Goal: Information Seeking & Learning: Learn about a topic

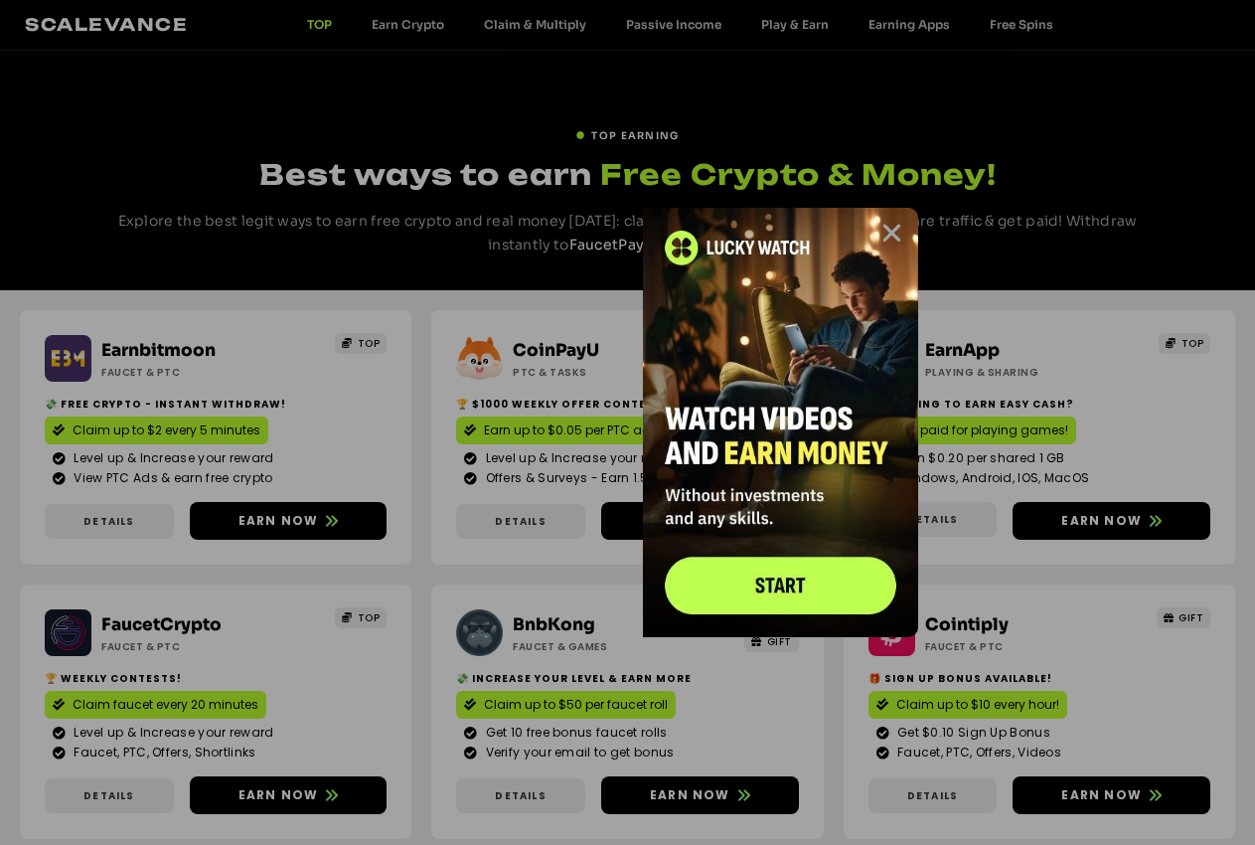
click at [894, 224] on icon "Close" at bounding box center [892, 233] width 25 height 25
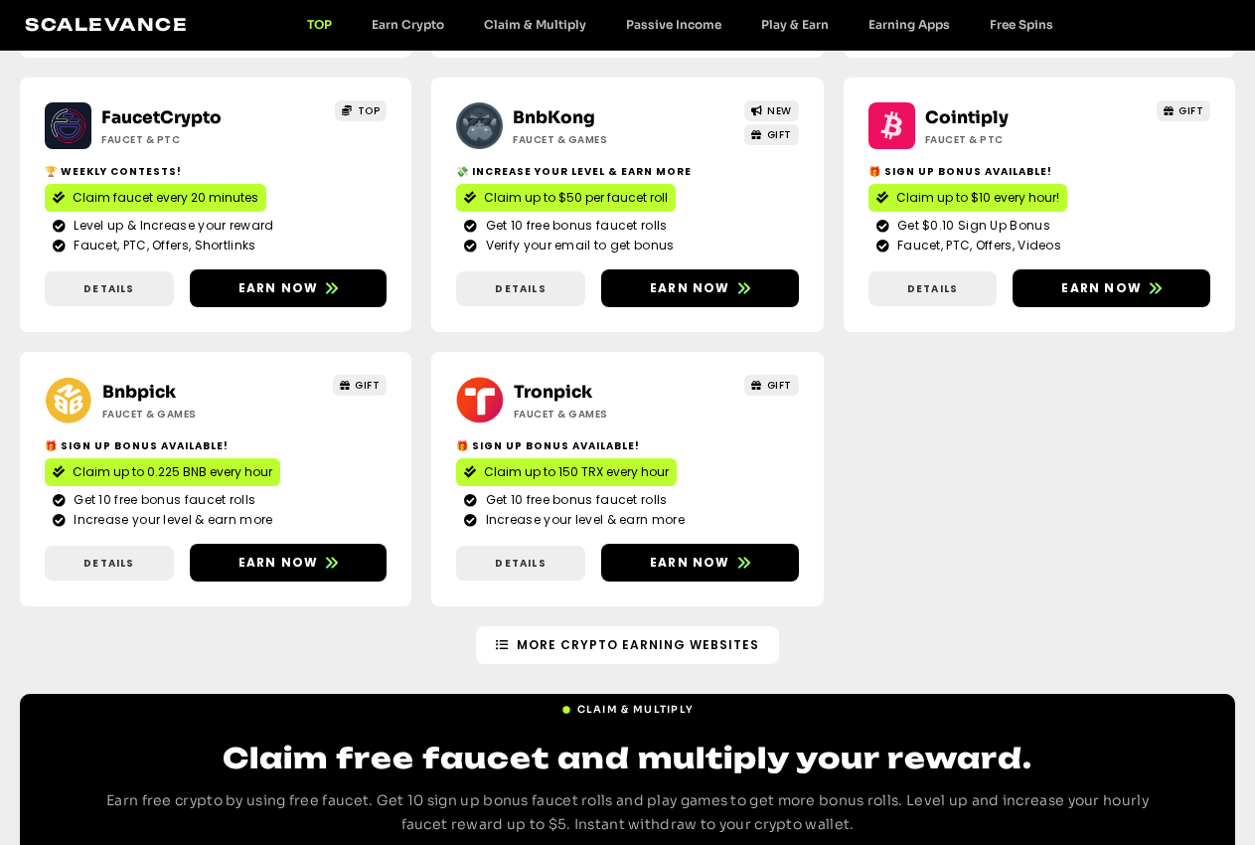
scroll to position [710, 0]
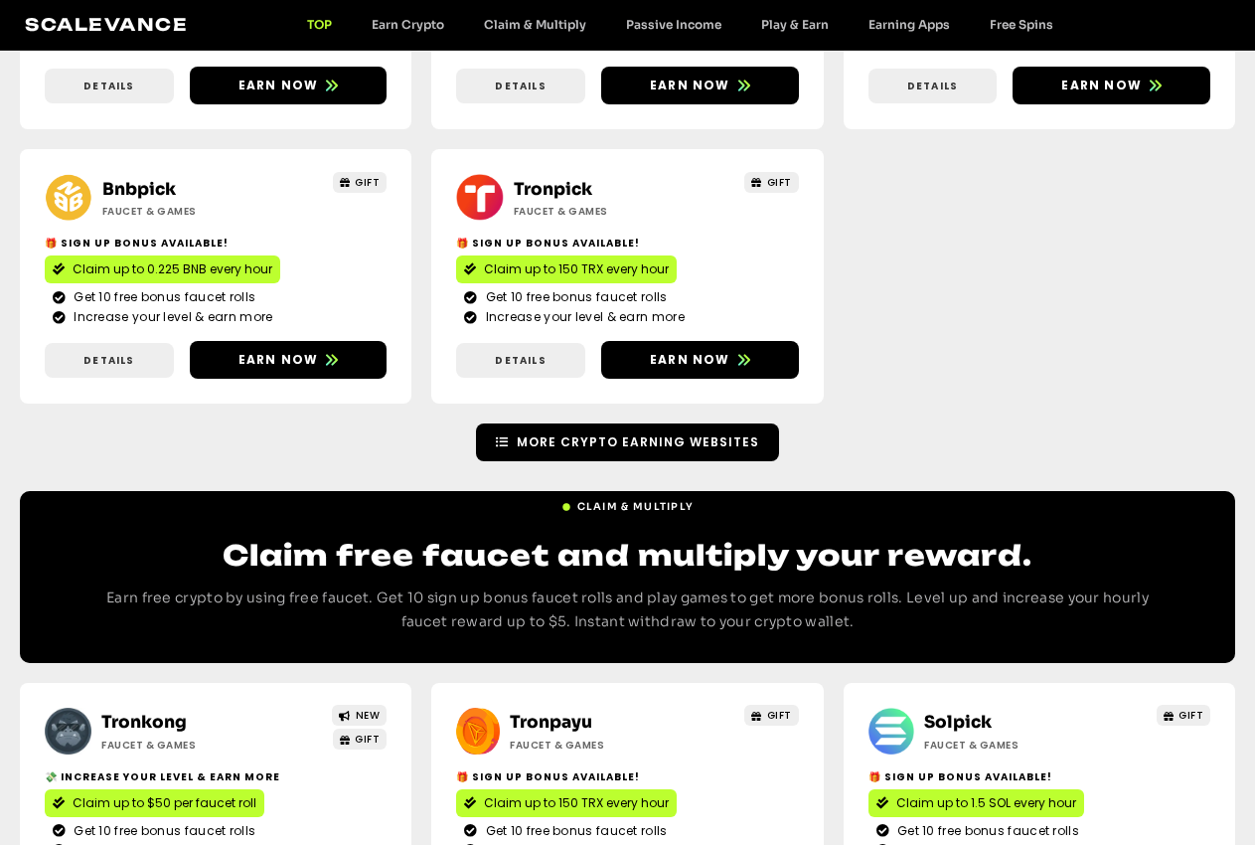
click at [645, 433] on span "More Crypto Earning Websites" at bounding box center [638, 442] width 243 height 18
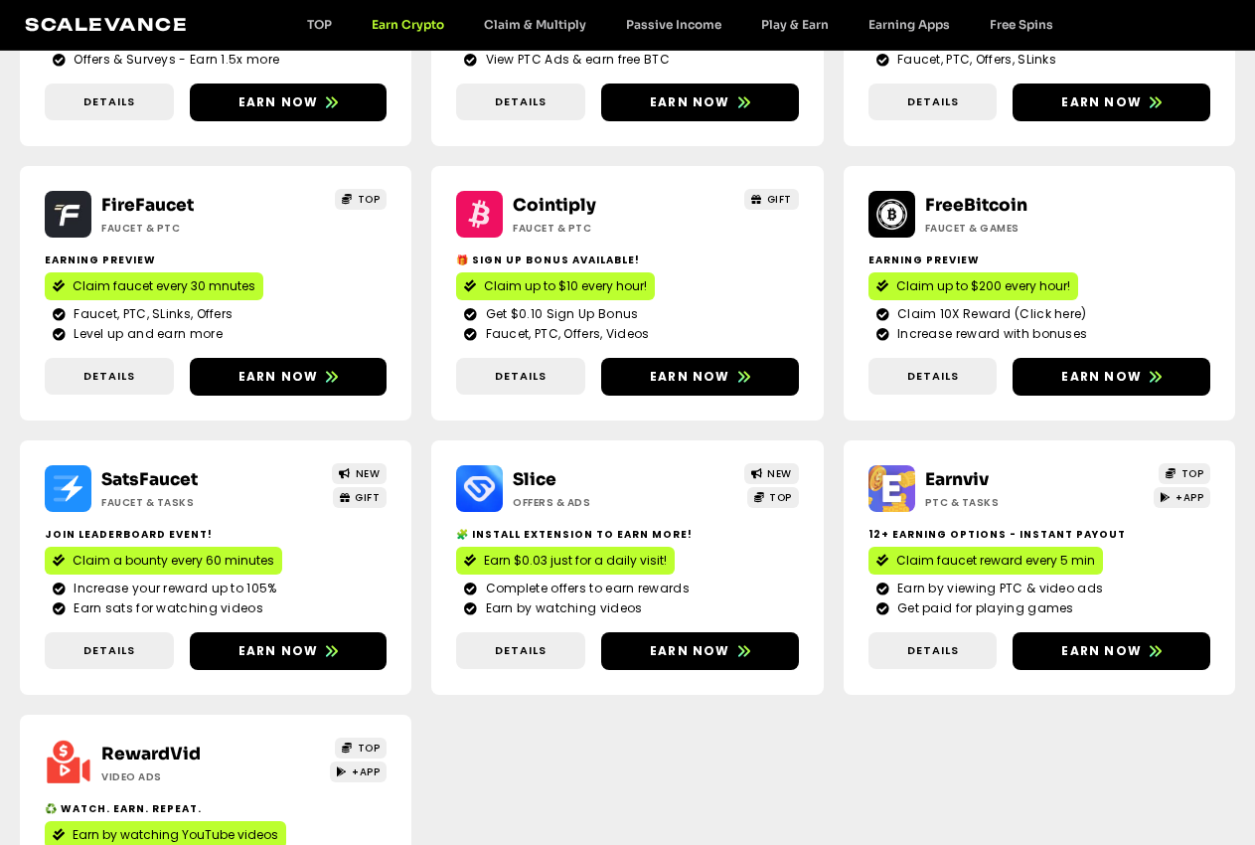
scroll to position [530, 0]
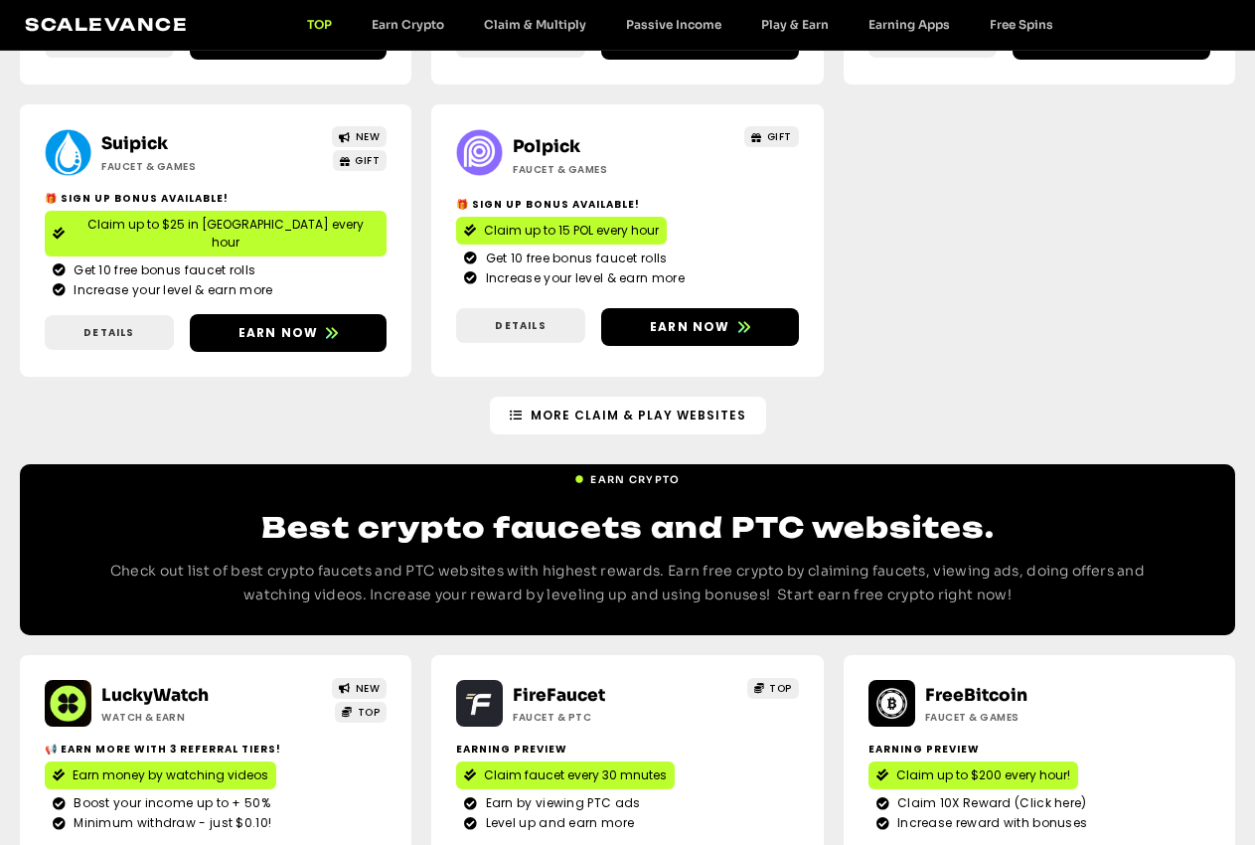
scroll to position [1735, 0]
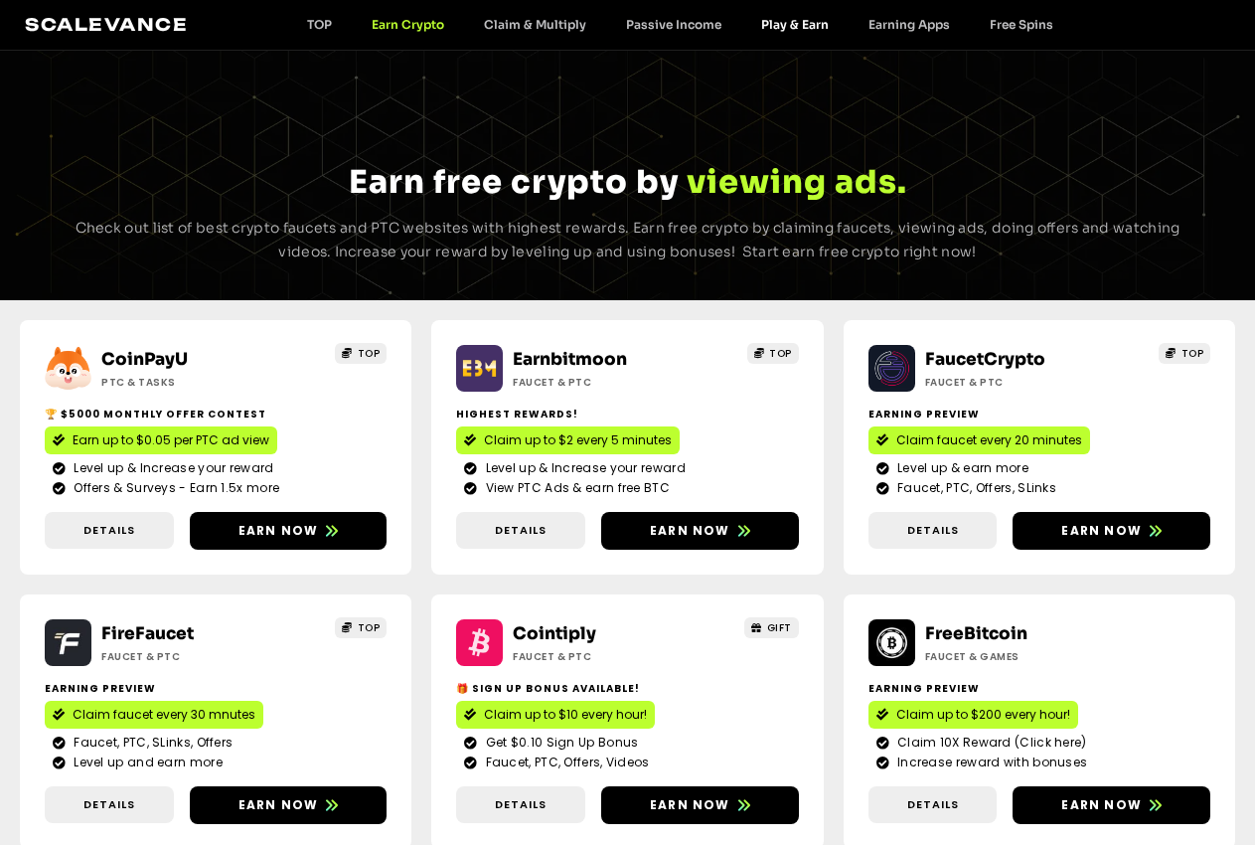
click at [825, 29] on link "Play & Earn" at bounding box center [795, 24] width 107 height 15
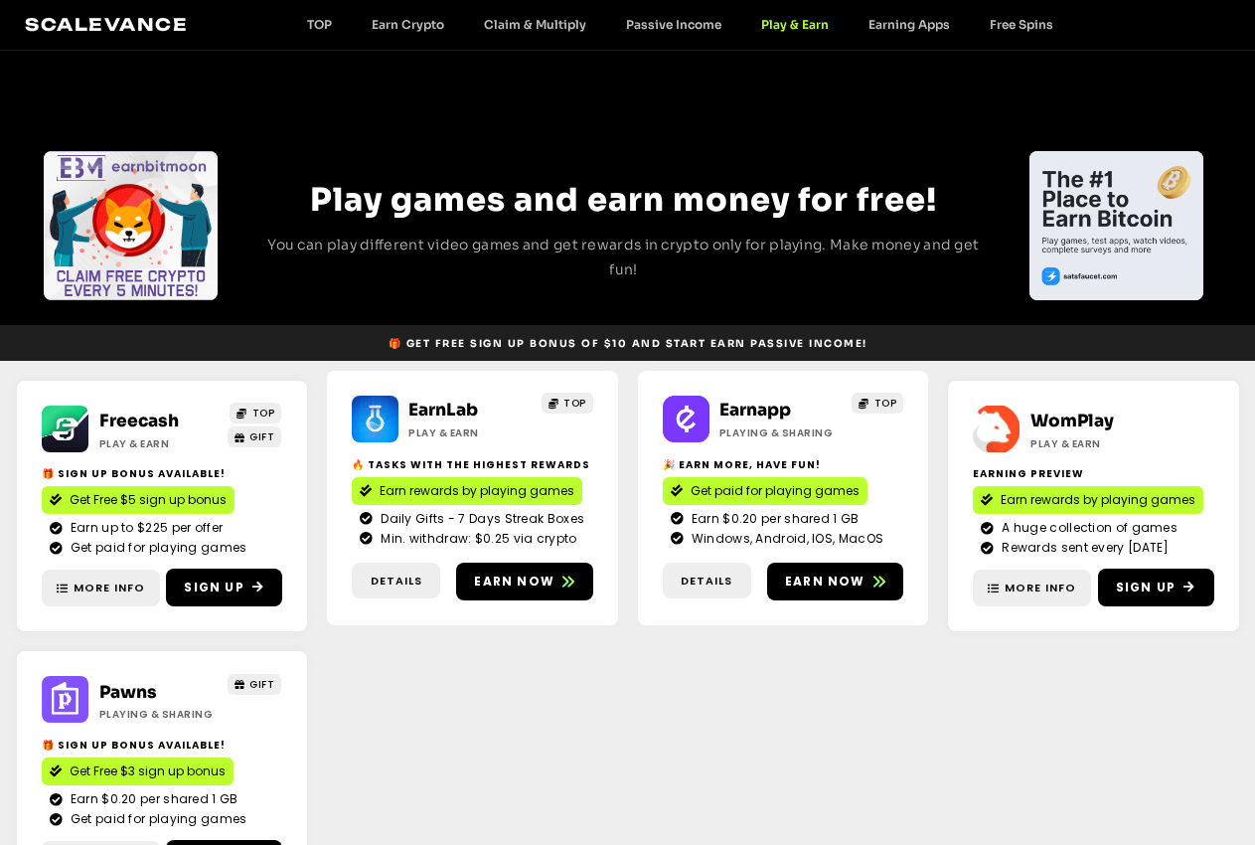
scroll to position [203, 0]
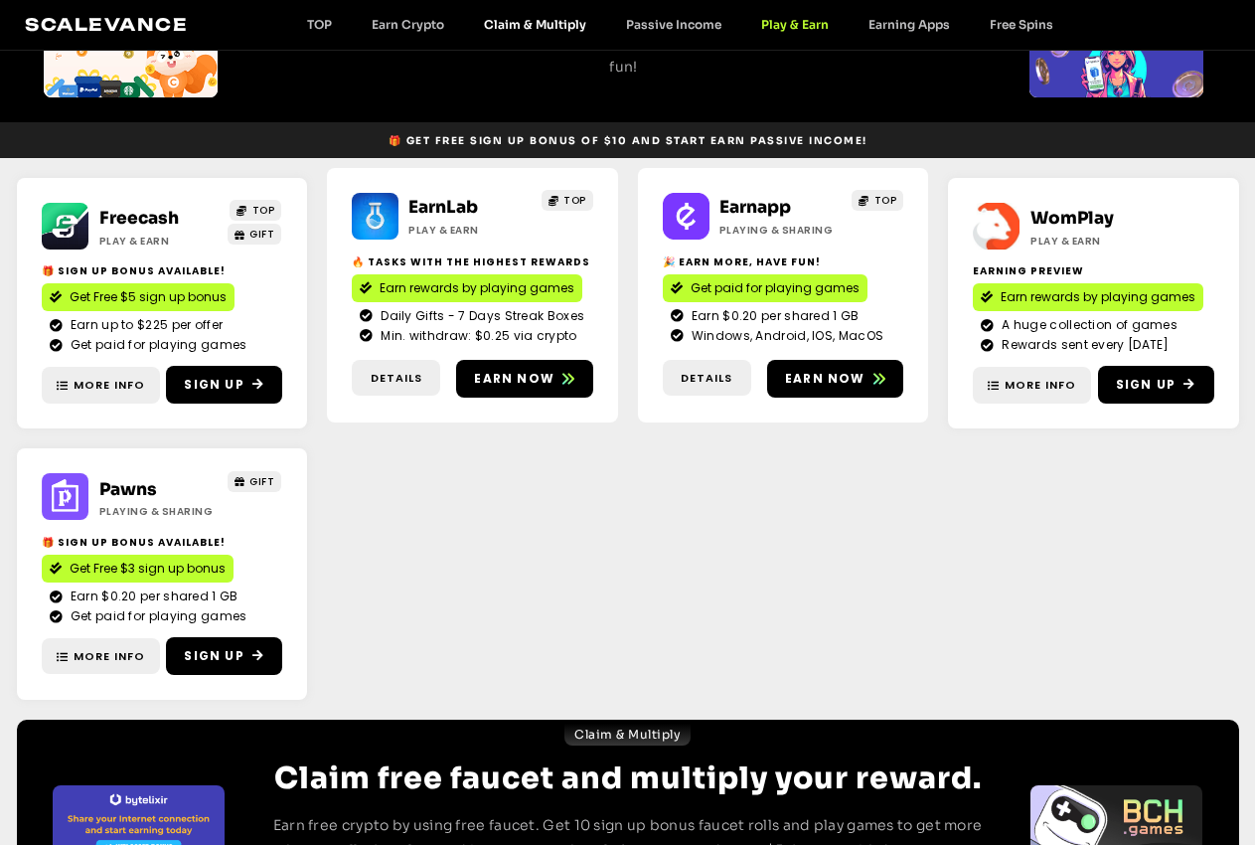
click at [554, 29] on link "Claim & Multiply" at bounding box center [535, 24] width 142 height 15
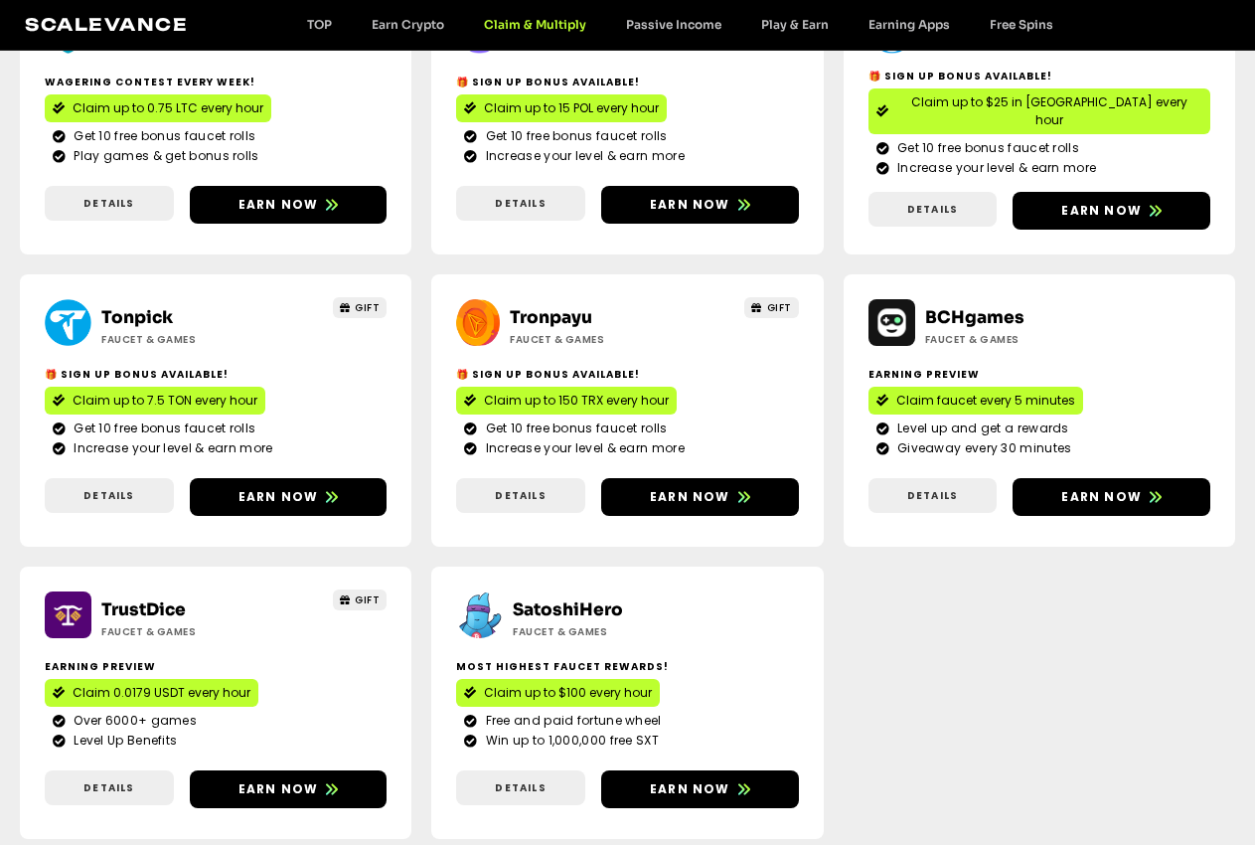
scroll to position [1115, 0]
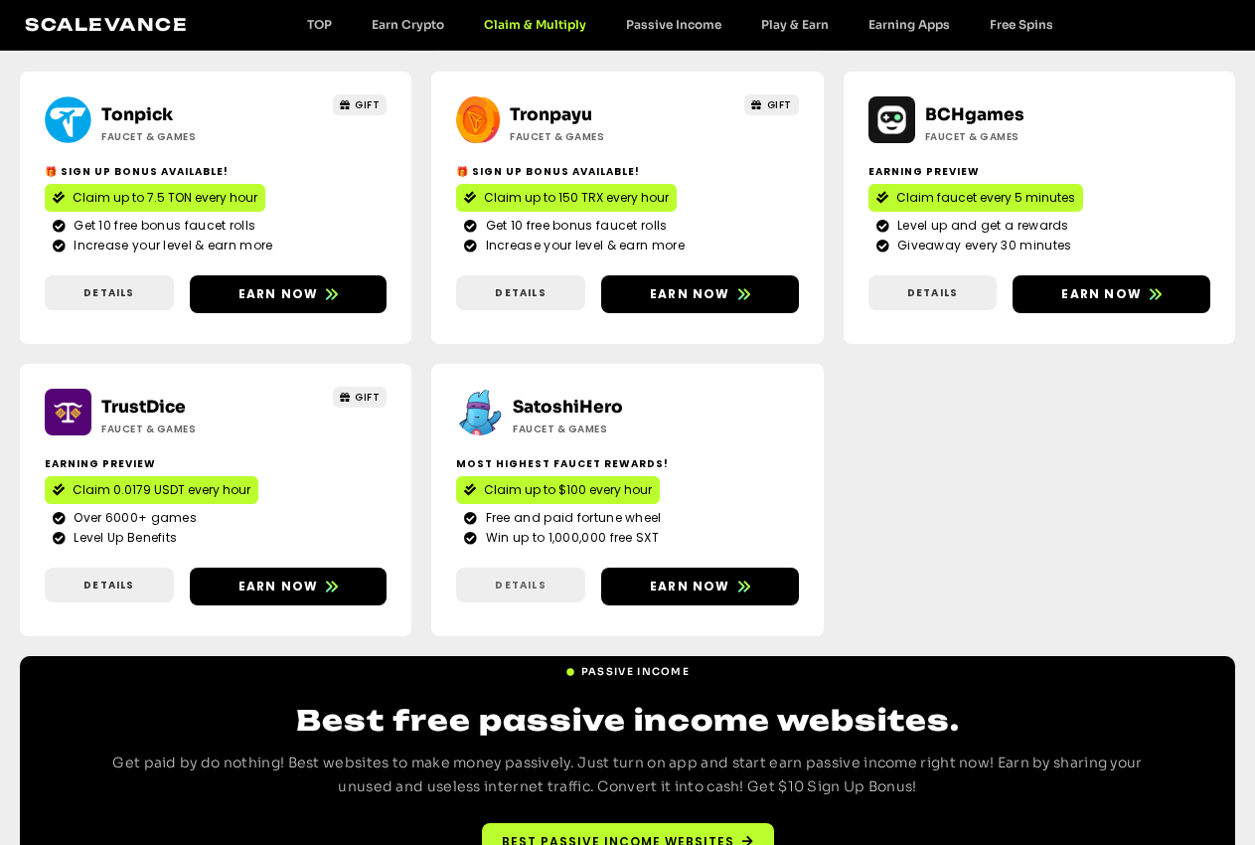
click at [495, 578] on span "Details" at bounding box center [520, 585] width 51 height 15
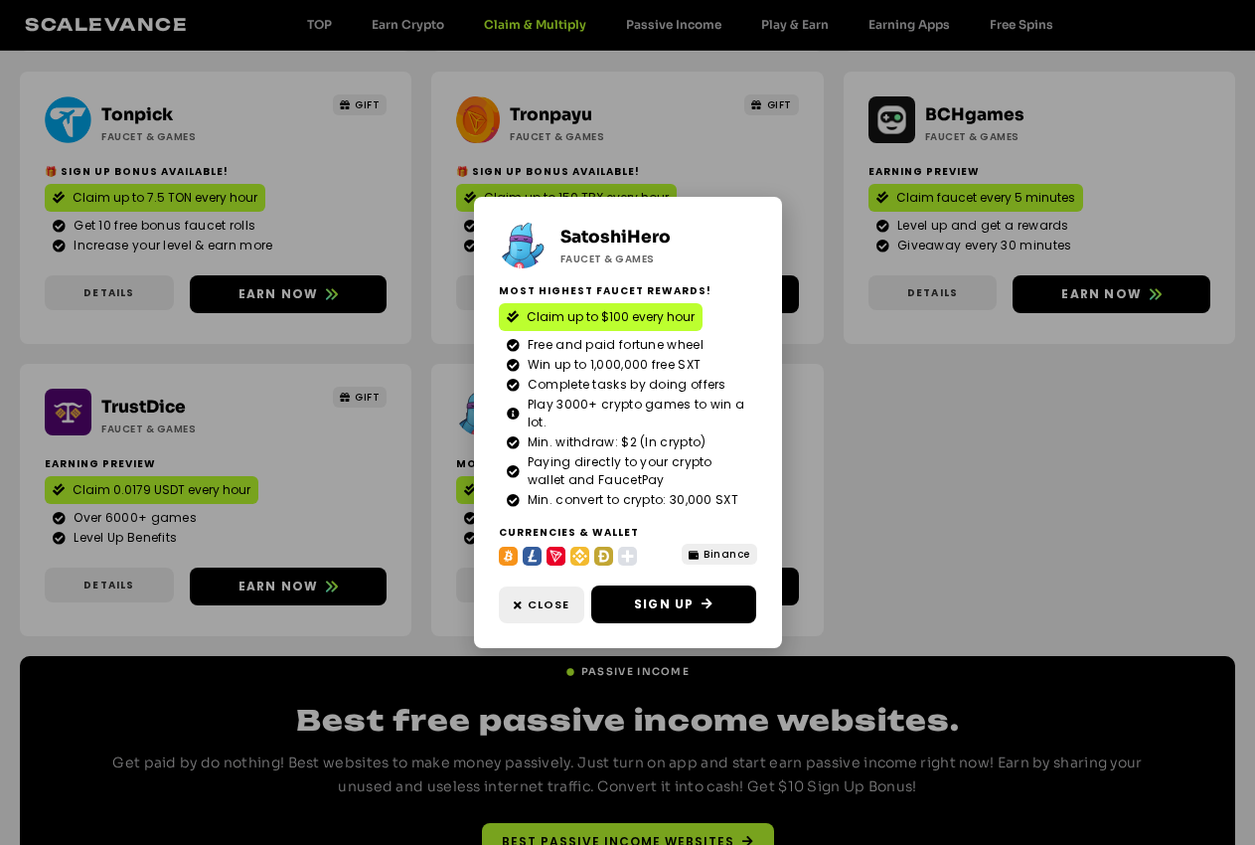
click at [392, 318] on div "SatoshiHero Faucet & Games Most highest faucet rewards! Claim up to $100 every …" at bounding box center [627, 422] width 1255 height 845
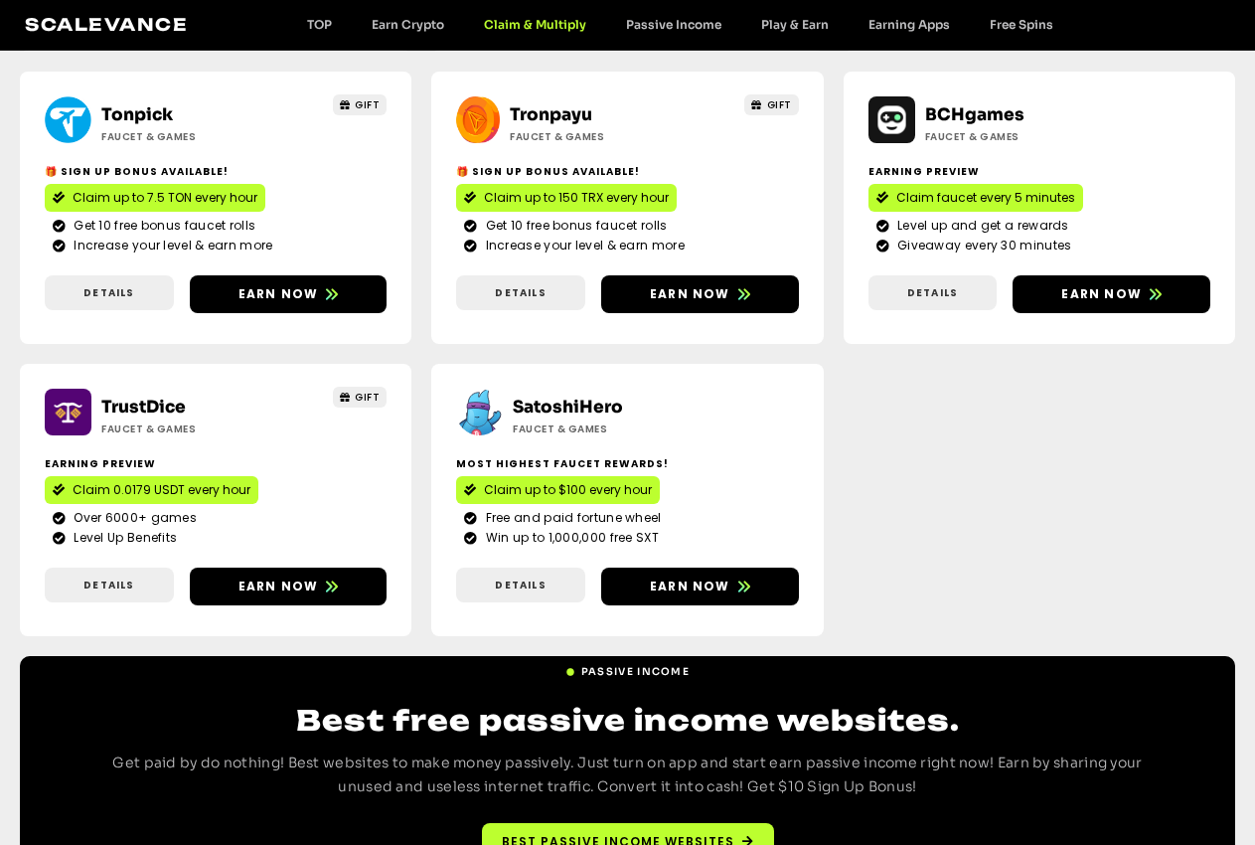
scroll to position [608, 0]
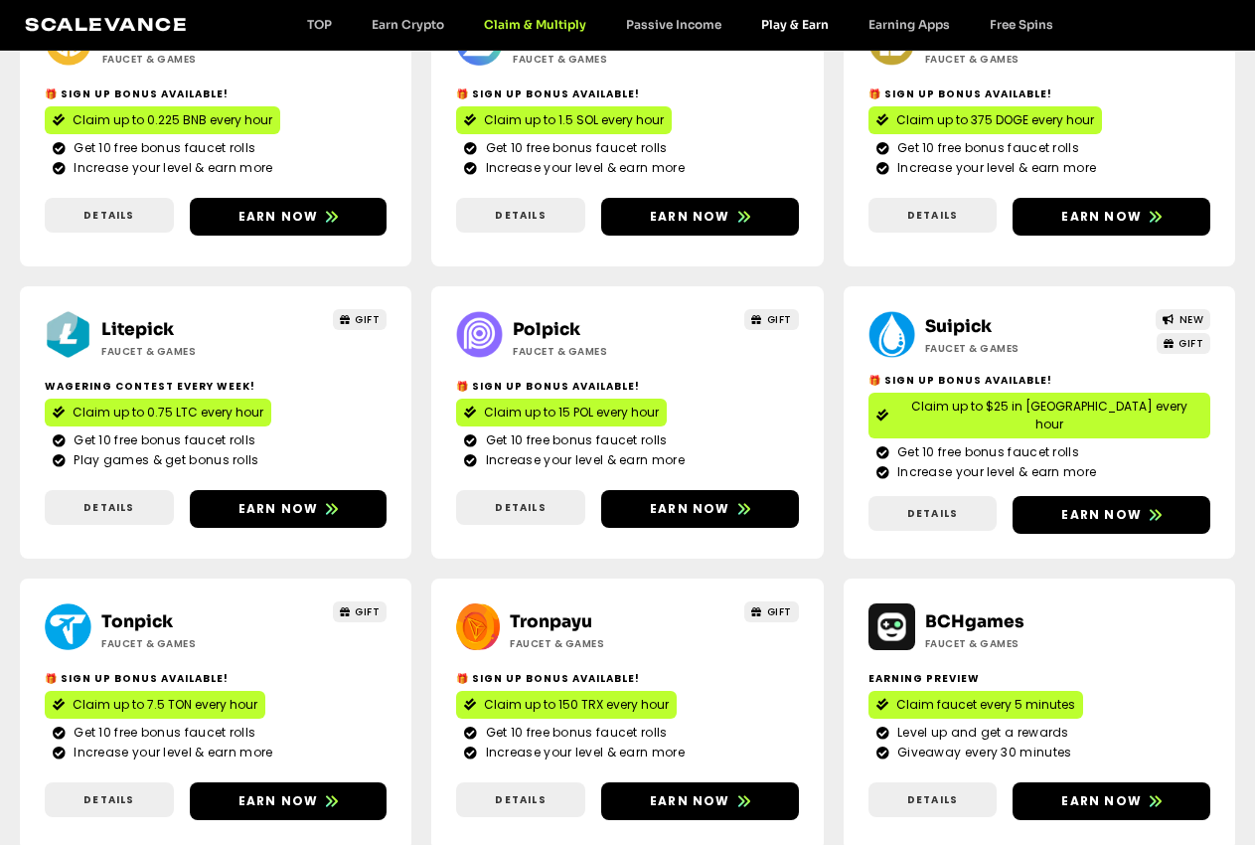
click at [800, 29] on link "Play & Earn" at bounding box center [795, 24] width 107 height 15
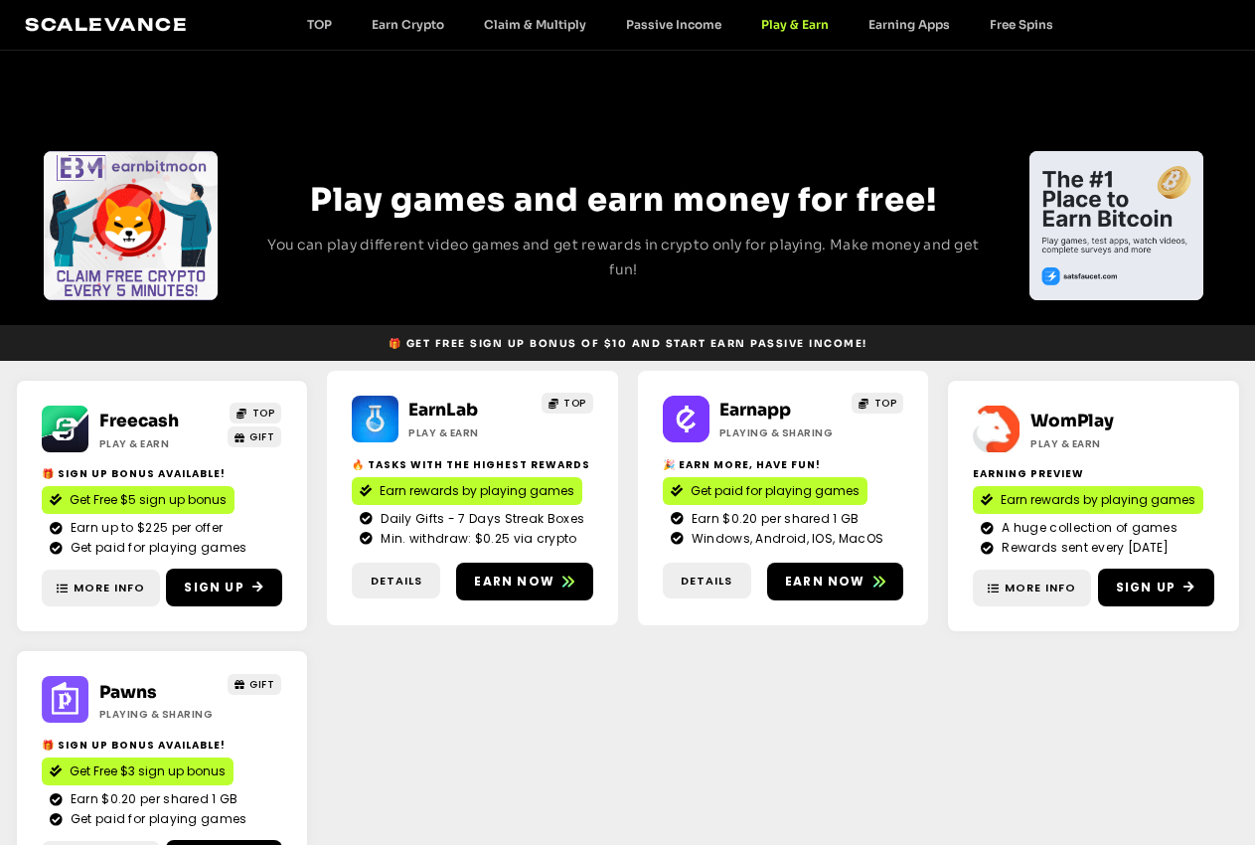
scroll to position [203, 0]
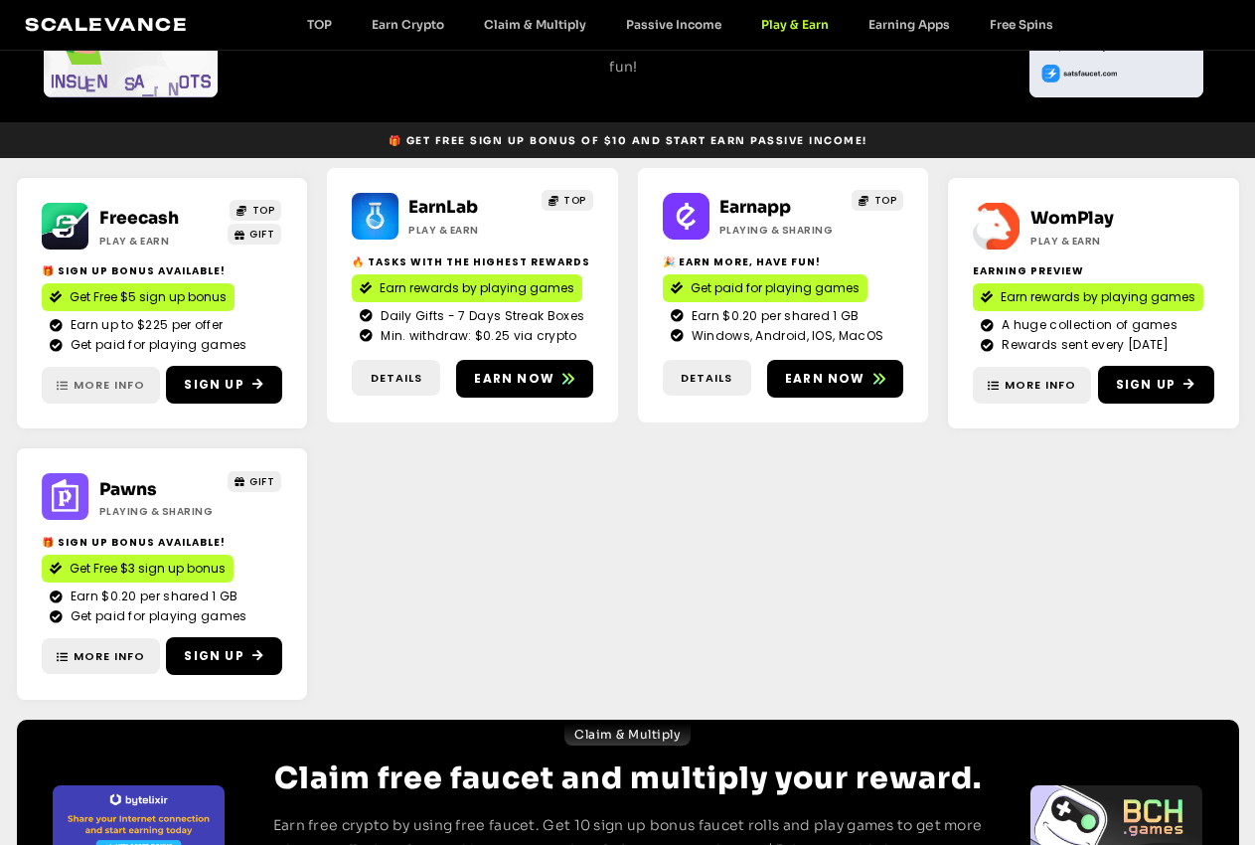
click at [112, 384] on span "More Info" at bounding box center [110, 385] width 72 height 17
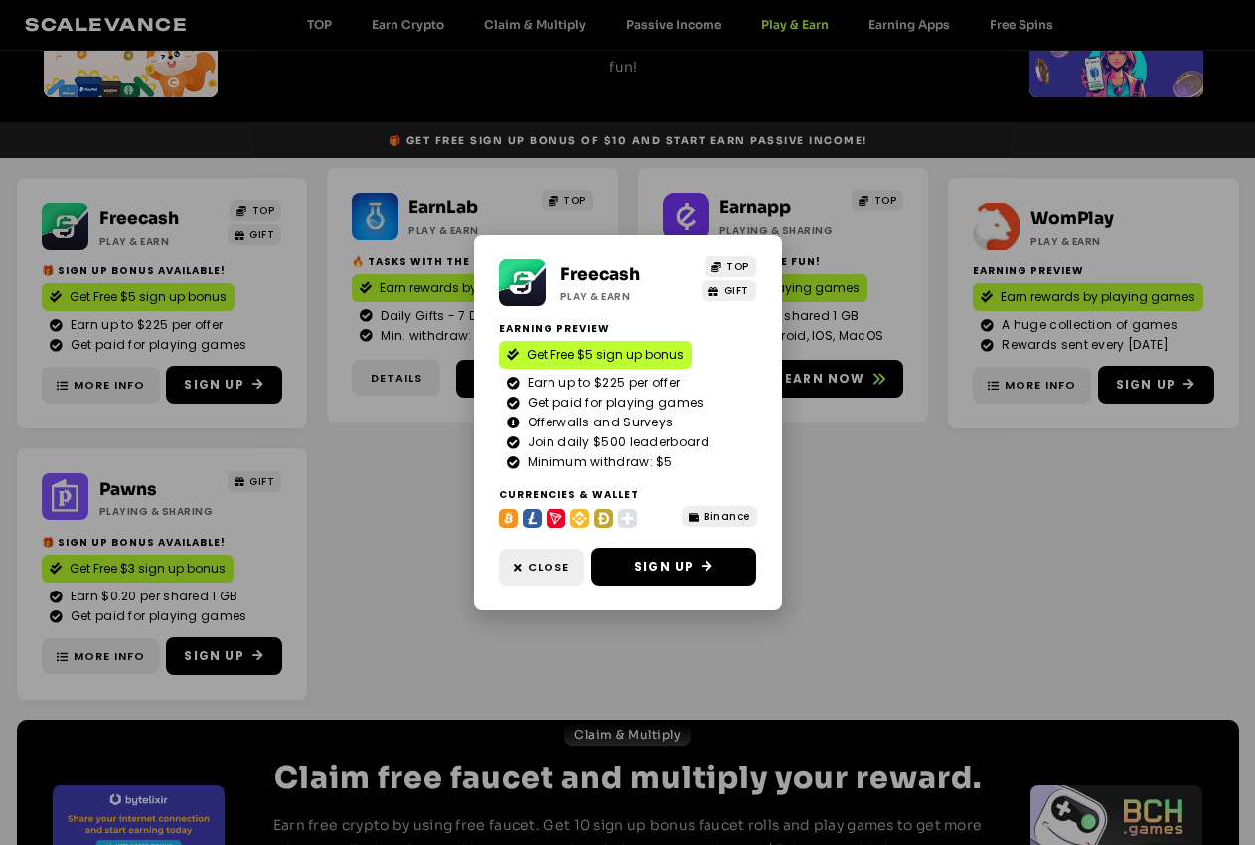
click at [325, 363] on div "Freecash Play & Earn TOP GIFT Earning Preview Get Free $5 sign up bonus Earn up…" at bounding box center [627, 422] width 1255 height 845
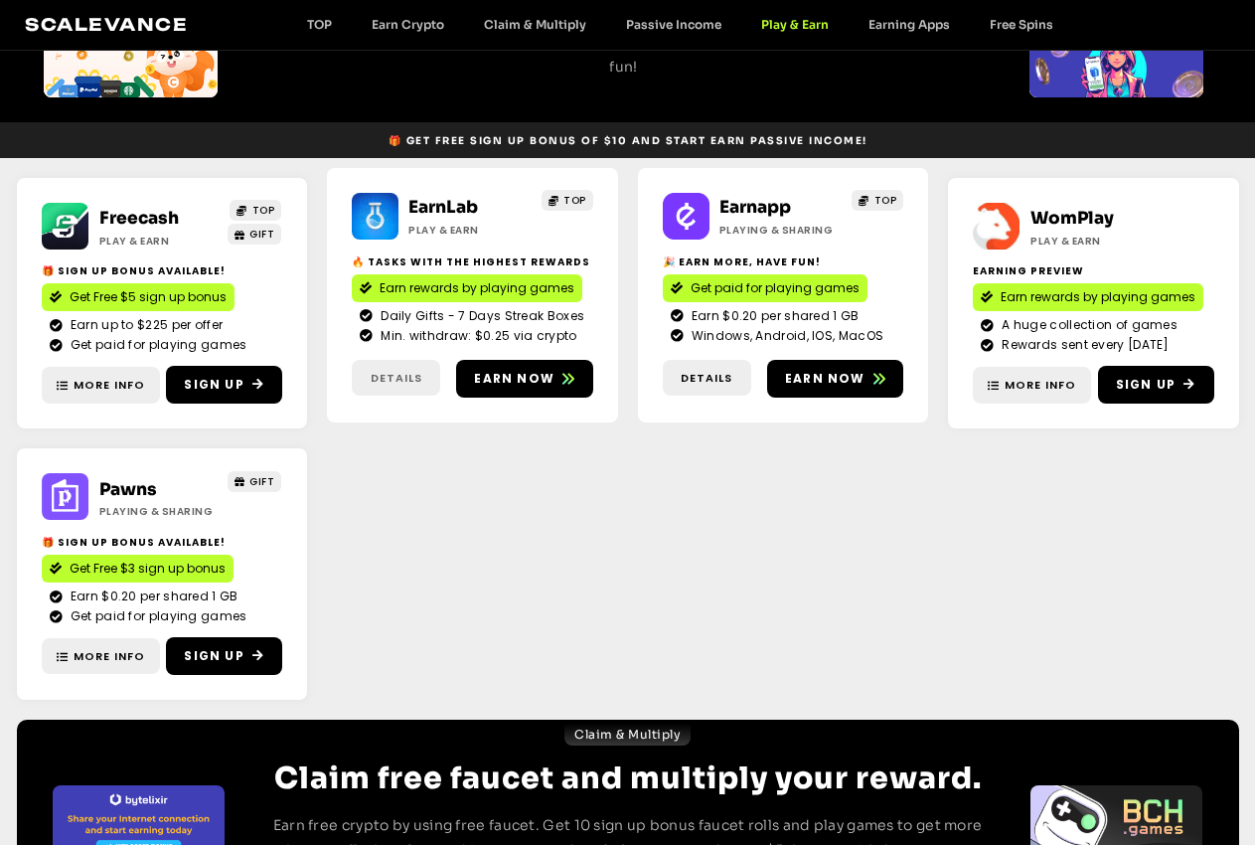
click at [398, 386] on span "Details" at bounding box center [397, 378] width 52 height 17
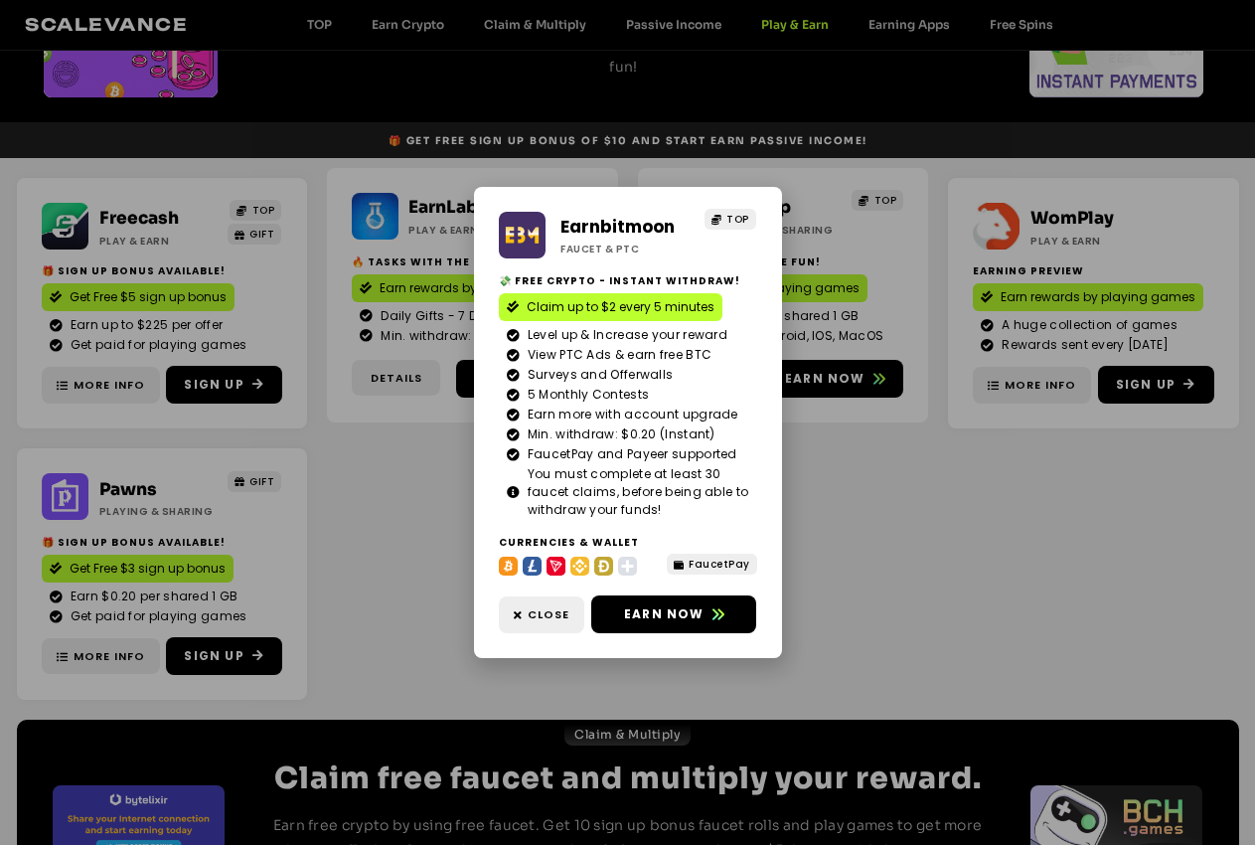
click at [378, 393] on div "Earnbitmoon Faucet & PTC TOP 💸 Free crypto - Instant withdraw! Claim up to $2 e…" at bounding box center [627, 422] width 1255 height 845
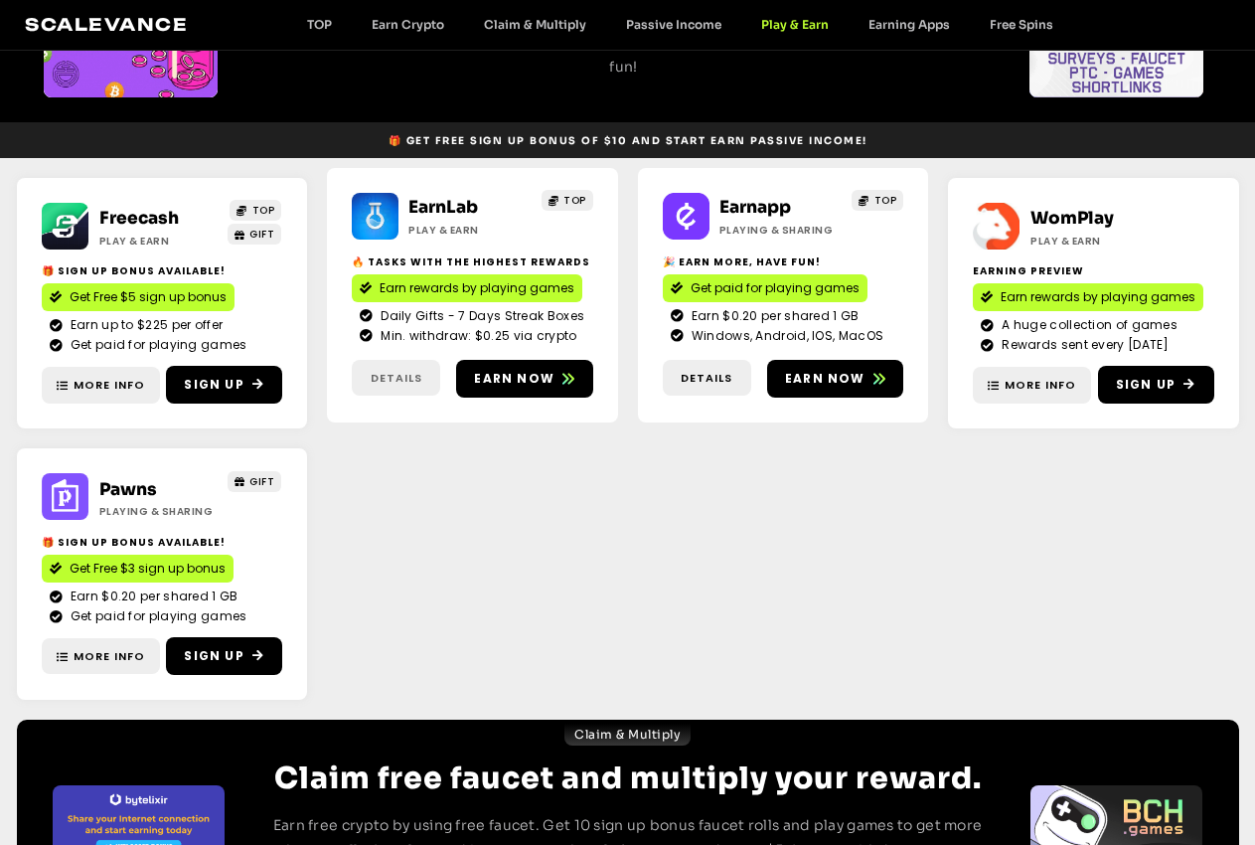
click at [384, 383] on span "Details" at bounding box center [397, 378] width 52 height 17
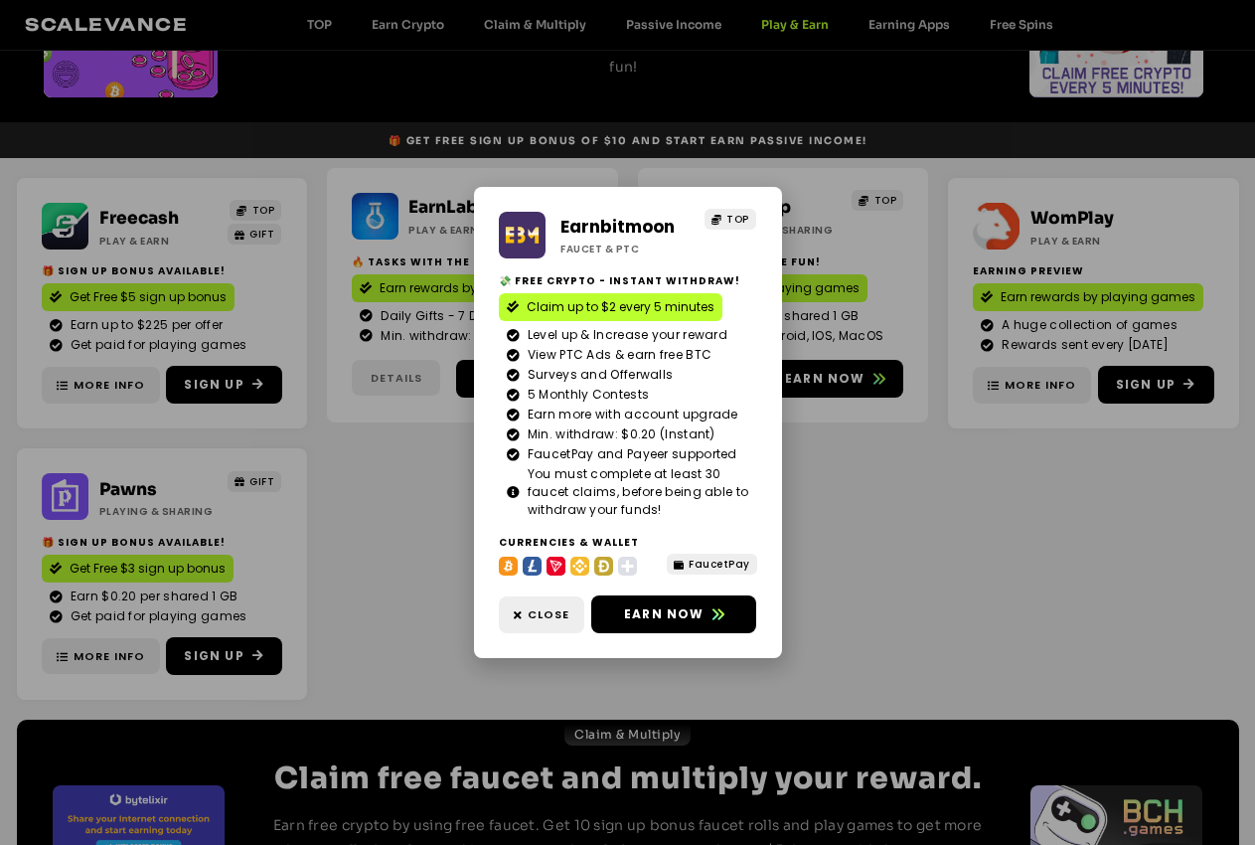
click at [384, 383] on div "Earnbitmoon Faucet & PTC TOP 💸 Free crypto - Instant withdraw! Claim up to $2 e…" at bounding box center [627, 422] width 1255 height 845
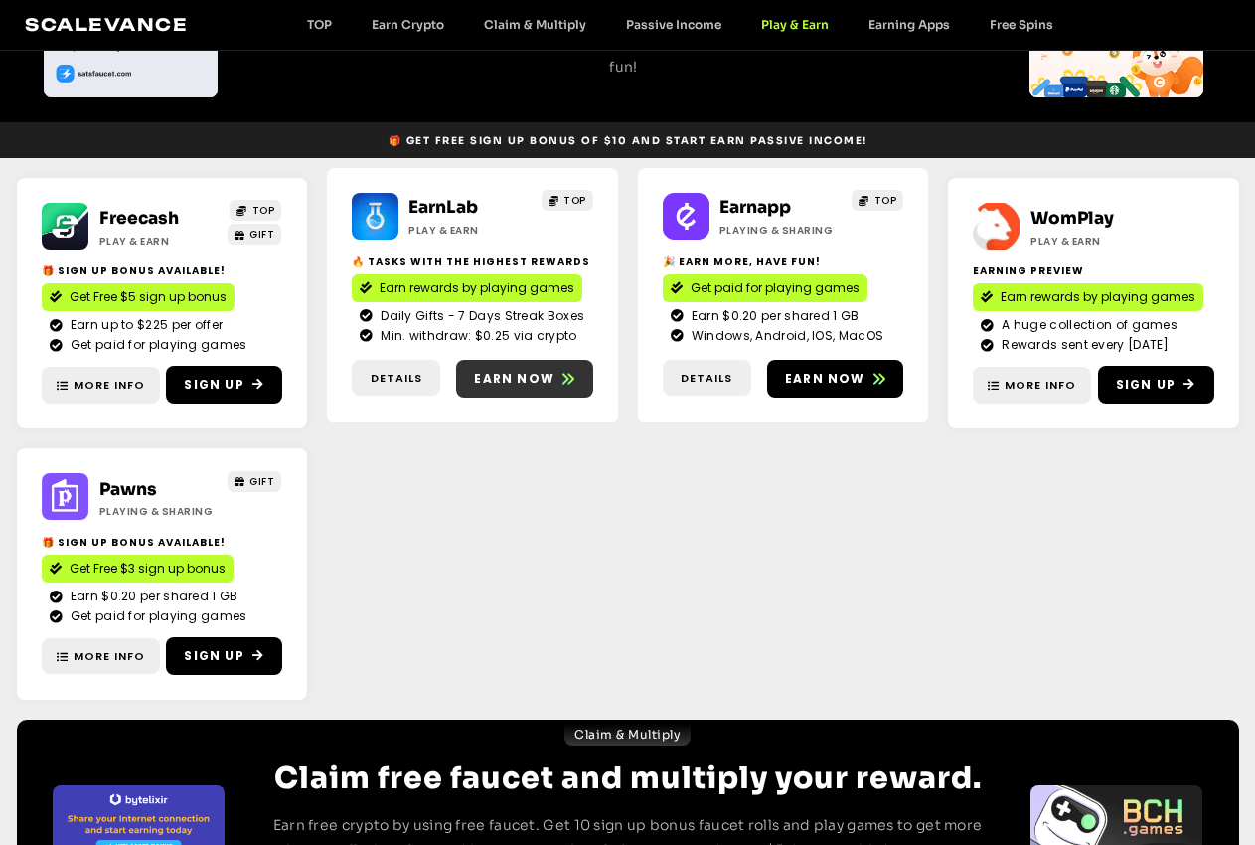
click at [486, 378] on span "Earn now" at bounding box center [514, 379] width 81 height 18
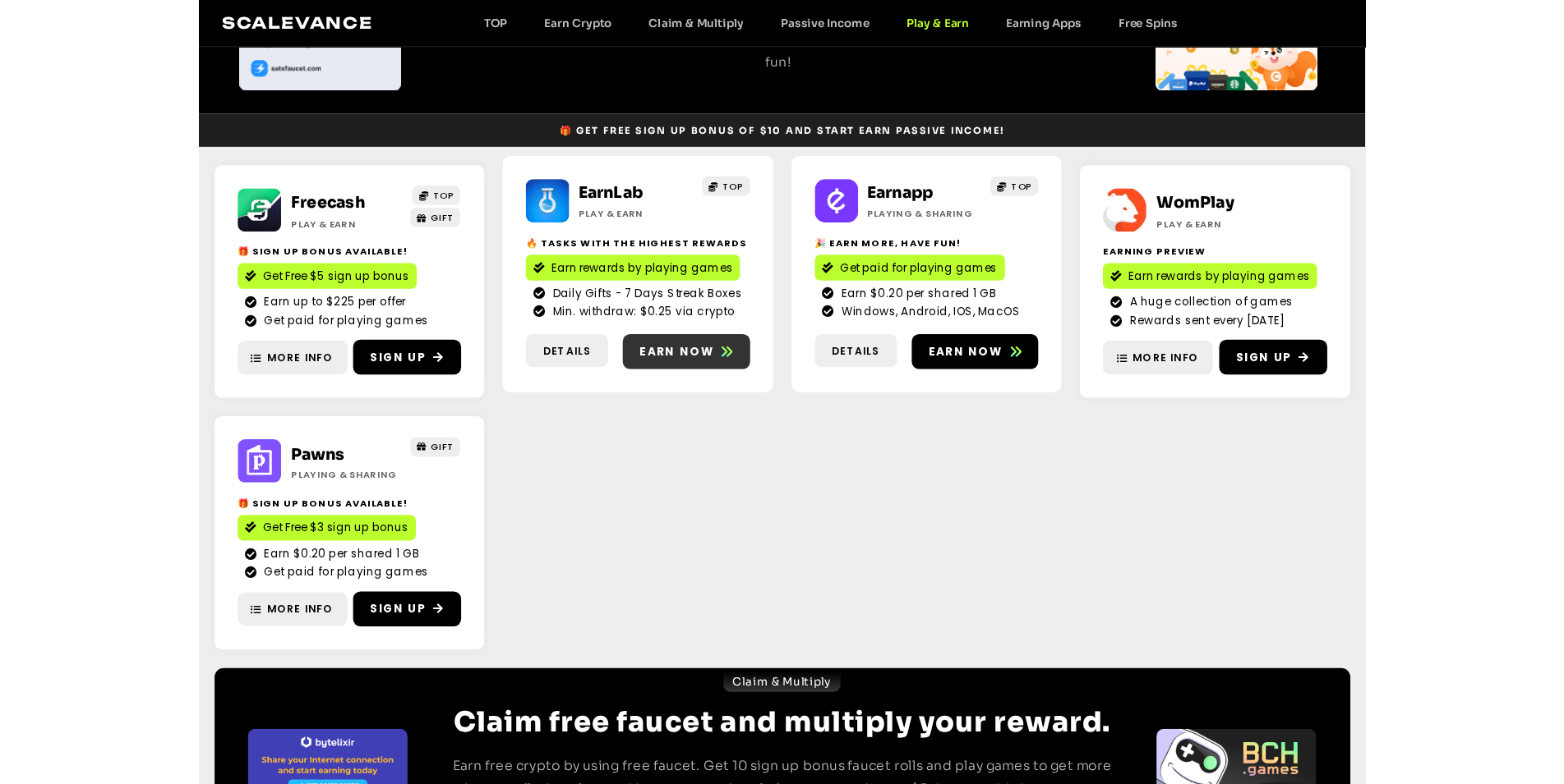
scroll to position [209, 0]
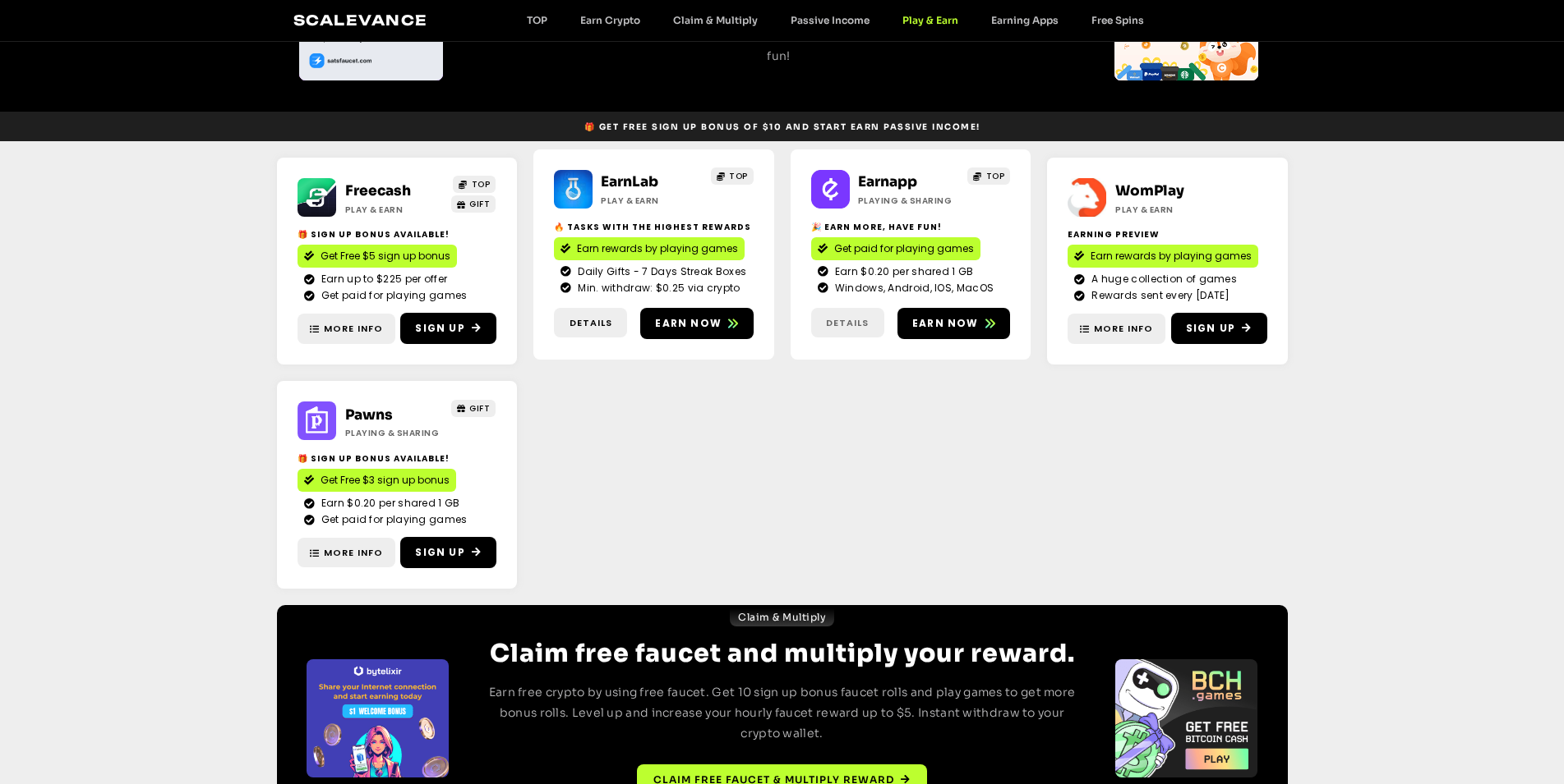
click at [842, 325] on span "Details" at bounding box center [847, 323] width 43 height 14
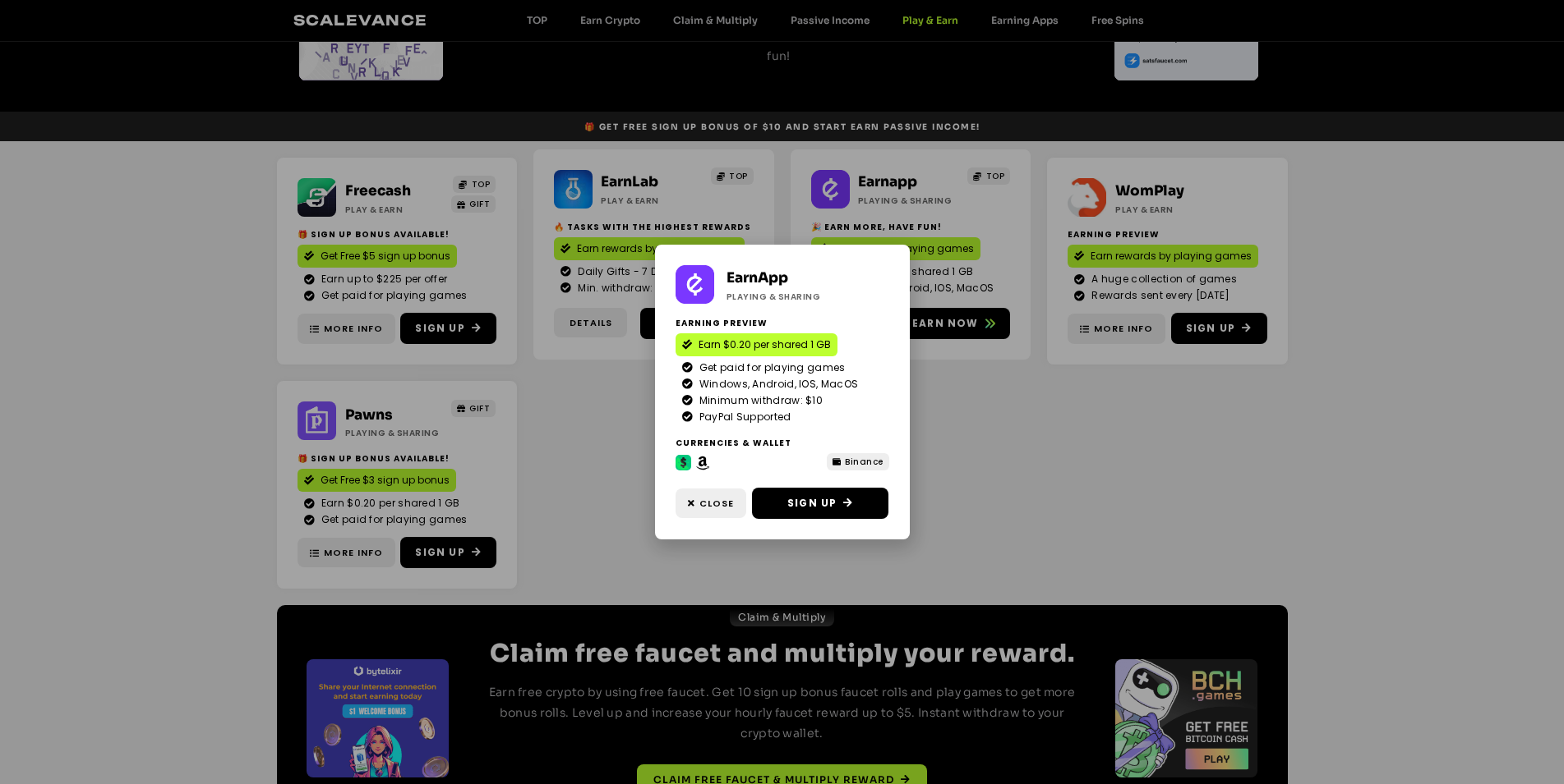
click at [1037, 316] on div "EarnApp Playing & Sharing Earning preview Earn $0.20 per shared 1 GB Get paid f…" at bounding box center [782, 392] width 1564 height 784
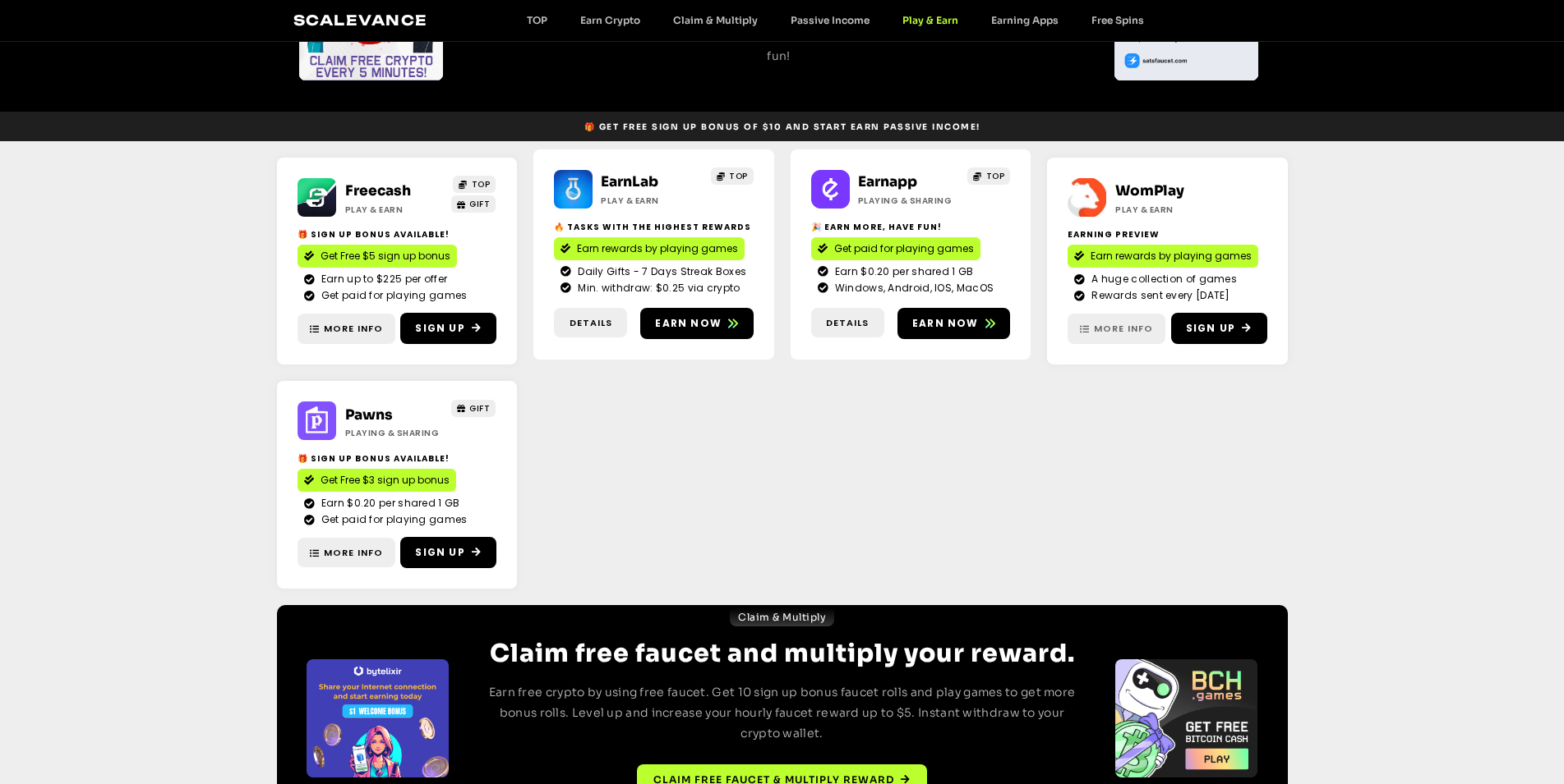
click at [1037, 316] on link "More Info" at bounding box center [1116, 329] width 98 height 31
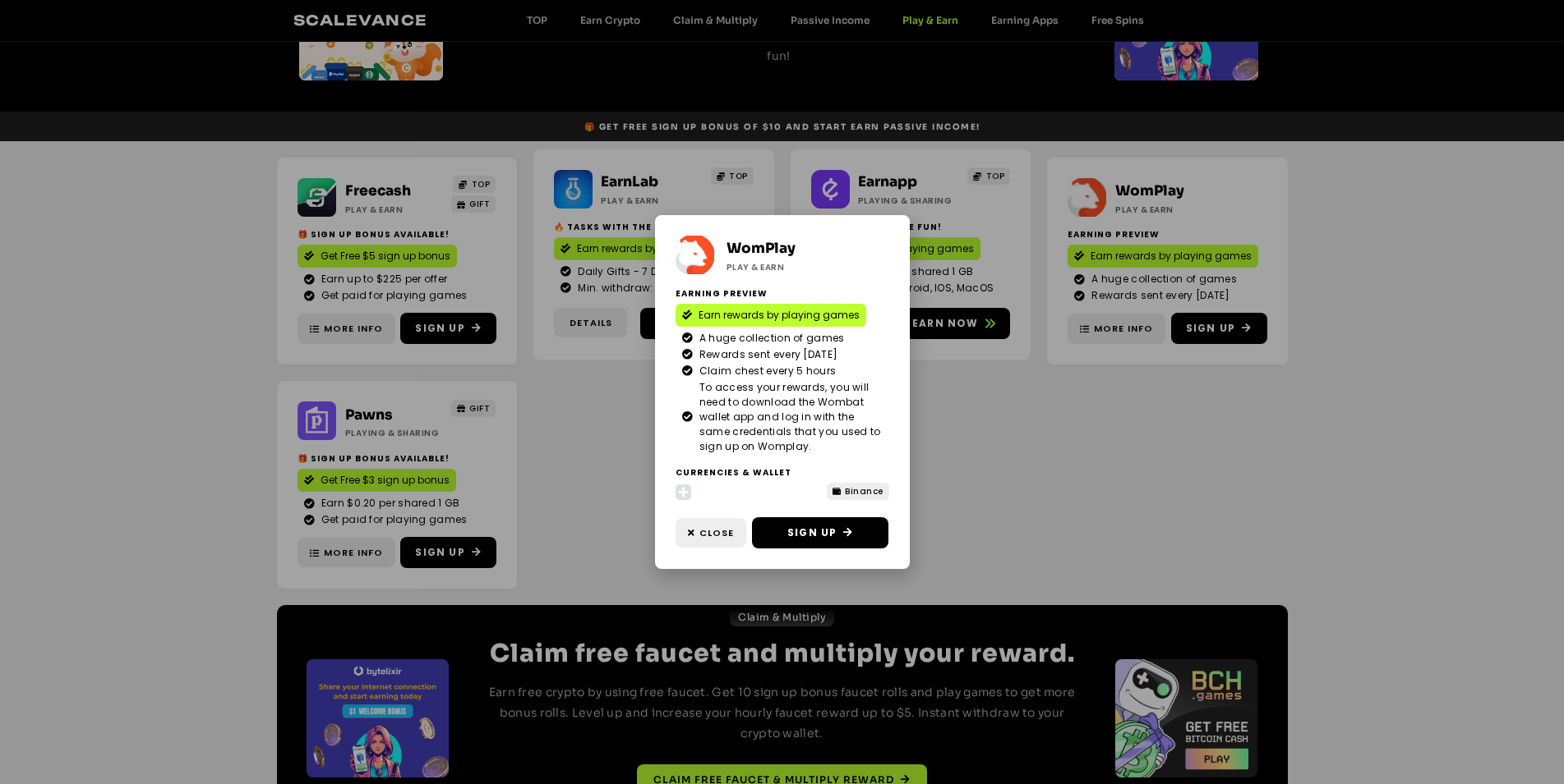
click at [1037, 425] on div "WomPlay Play & Earn Earning Preview Earn rewards by playing games A huge collec…" at bounding box center [782, 392] width 1564 height 784
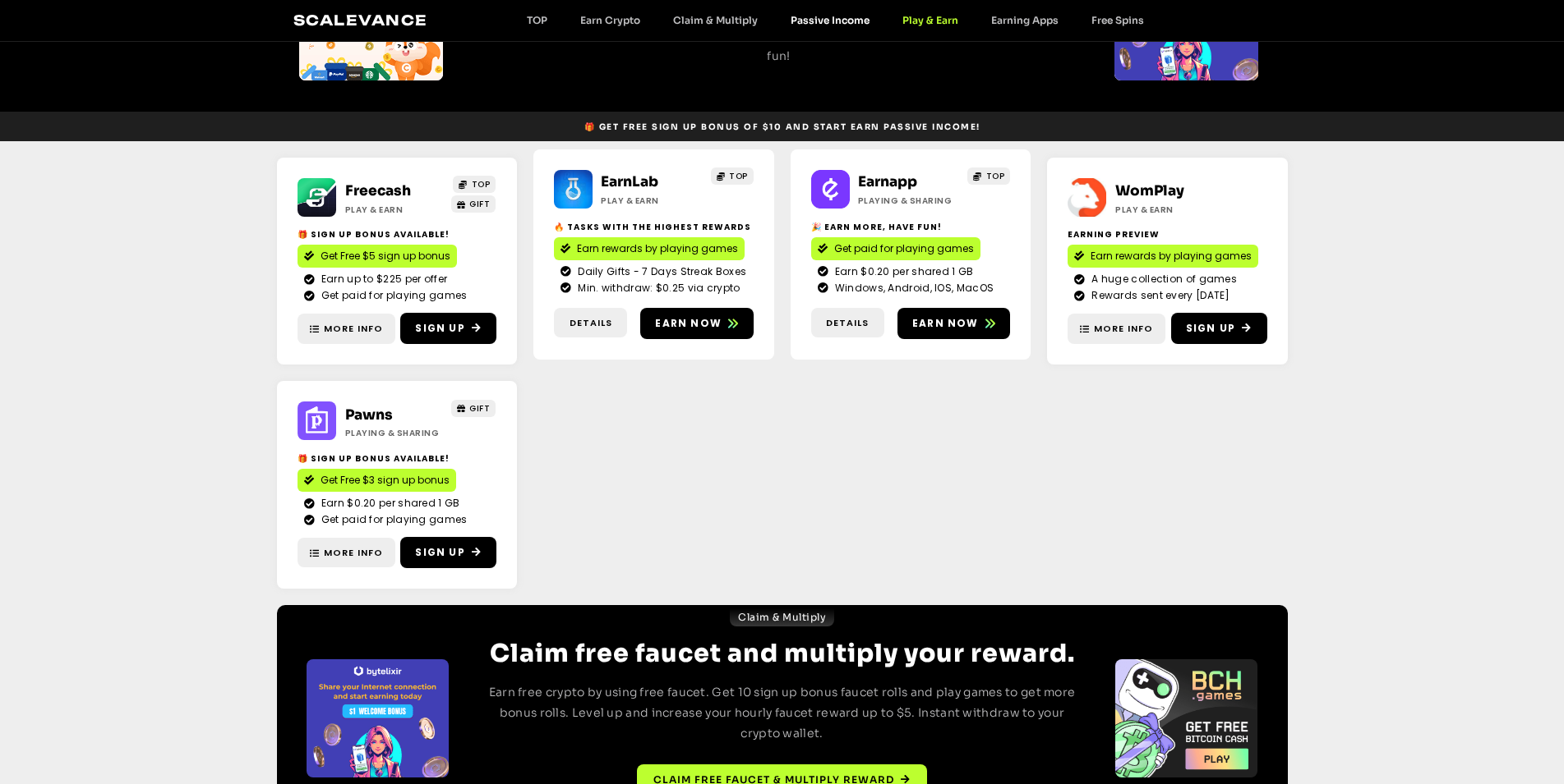
click at [821, 26] on link "Passive Income" at bounding box center [829, 20] width 112 height 12
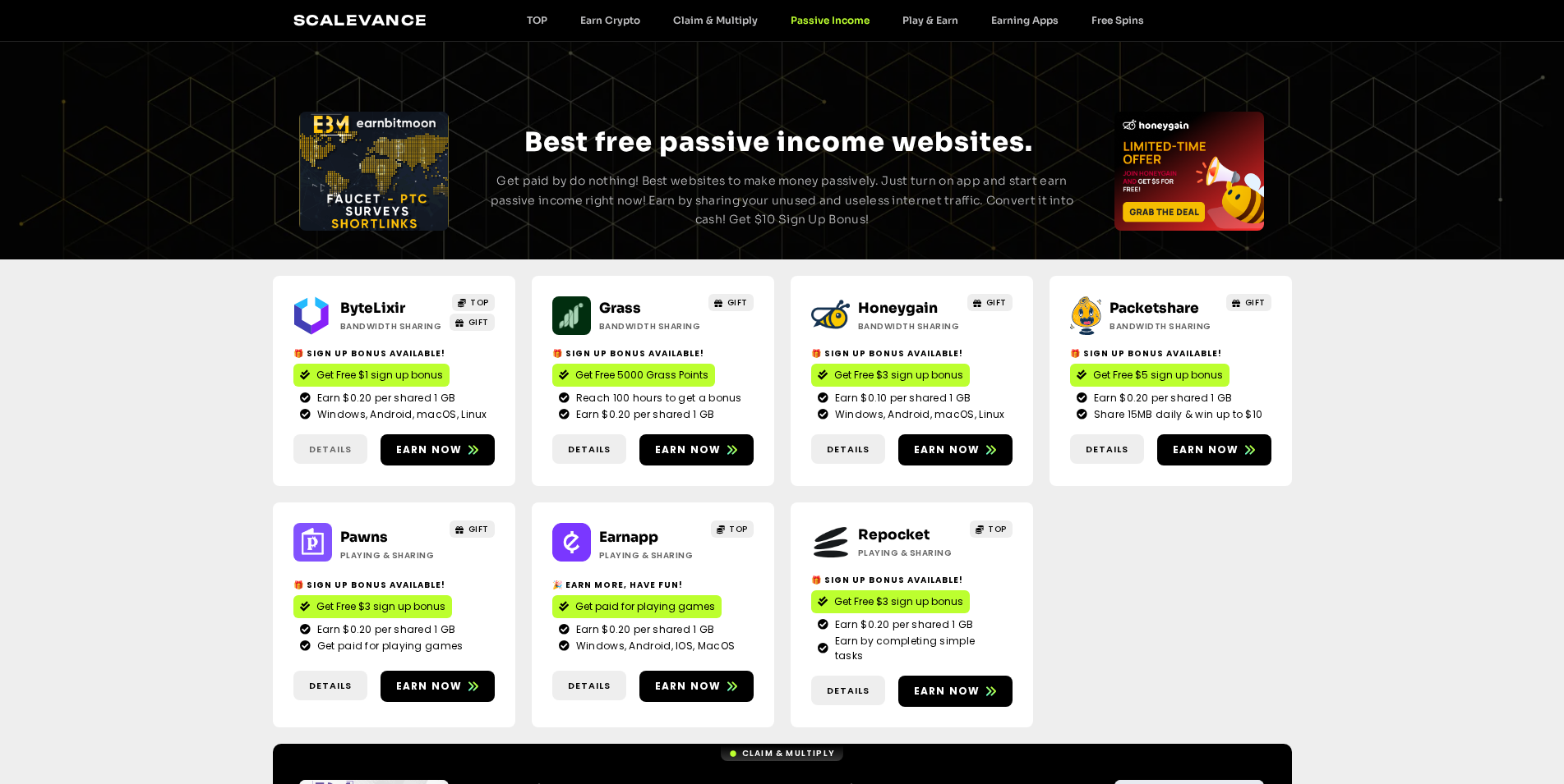
scroll to position [168, 0]
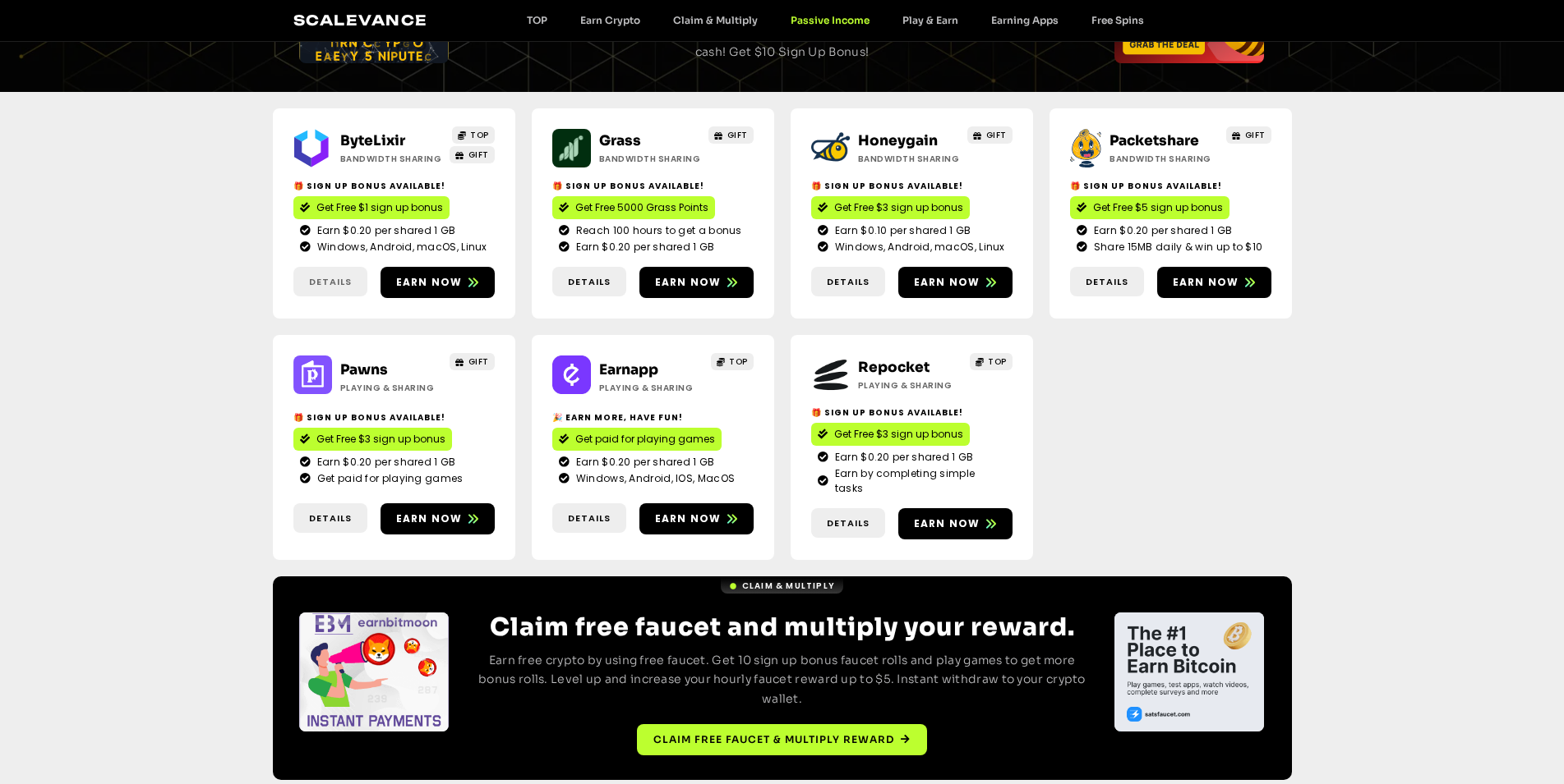
click at [333, 278] on span "Details" at bounding box center [331, 282] width 43 height 14
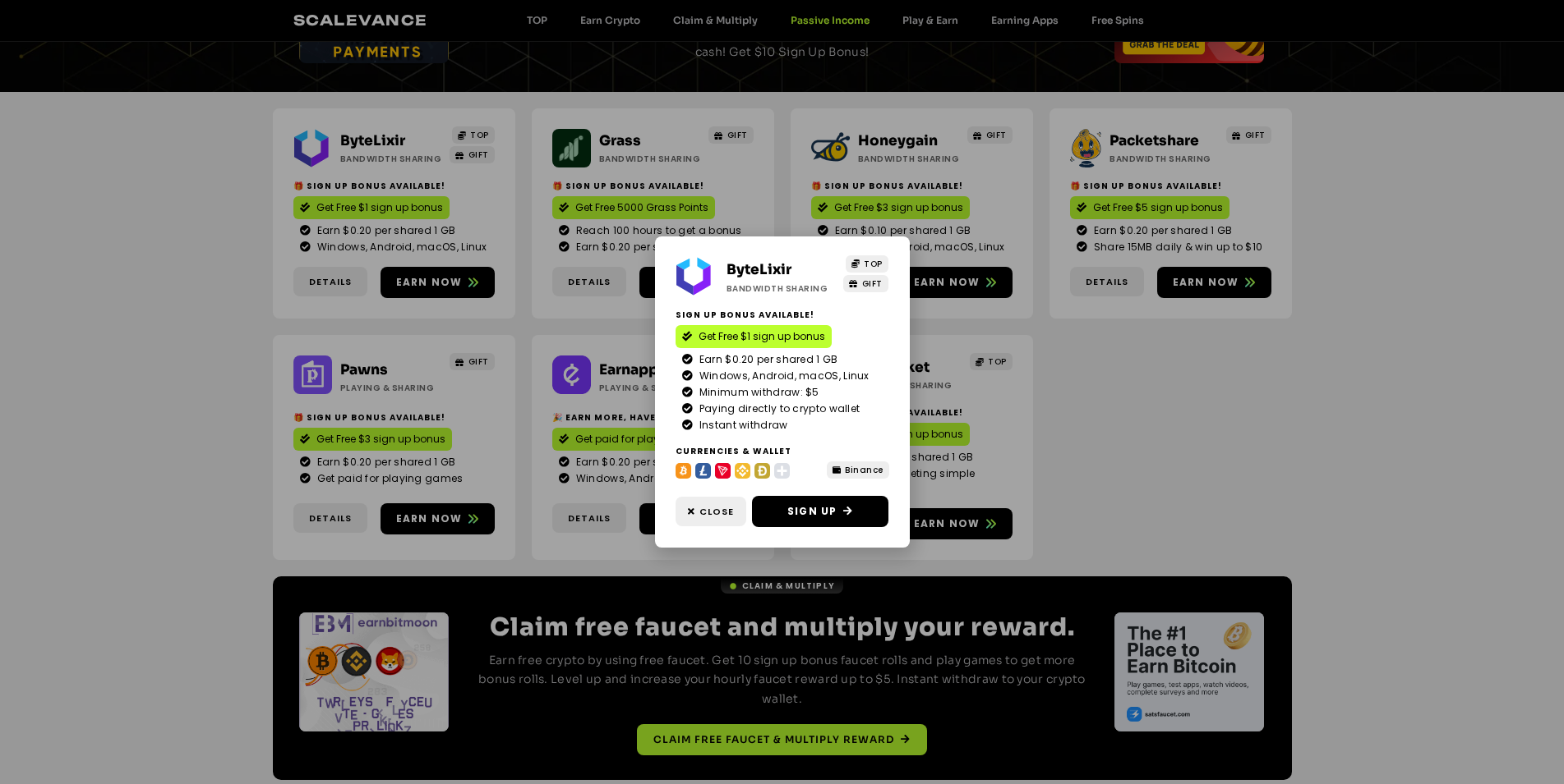
click at [438, 283] on div "ByteLixir Bandwidth Sharing TOP GIFT Sign Up Bonus Available! Get Free $1 sign …" at bounding box center [782, 392] width 1564 height 784
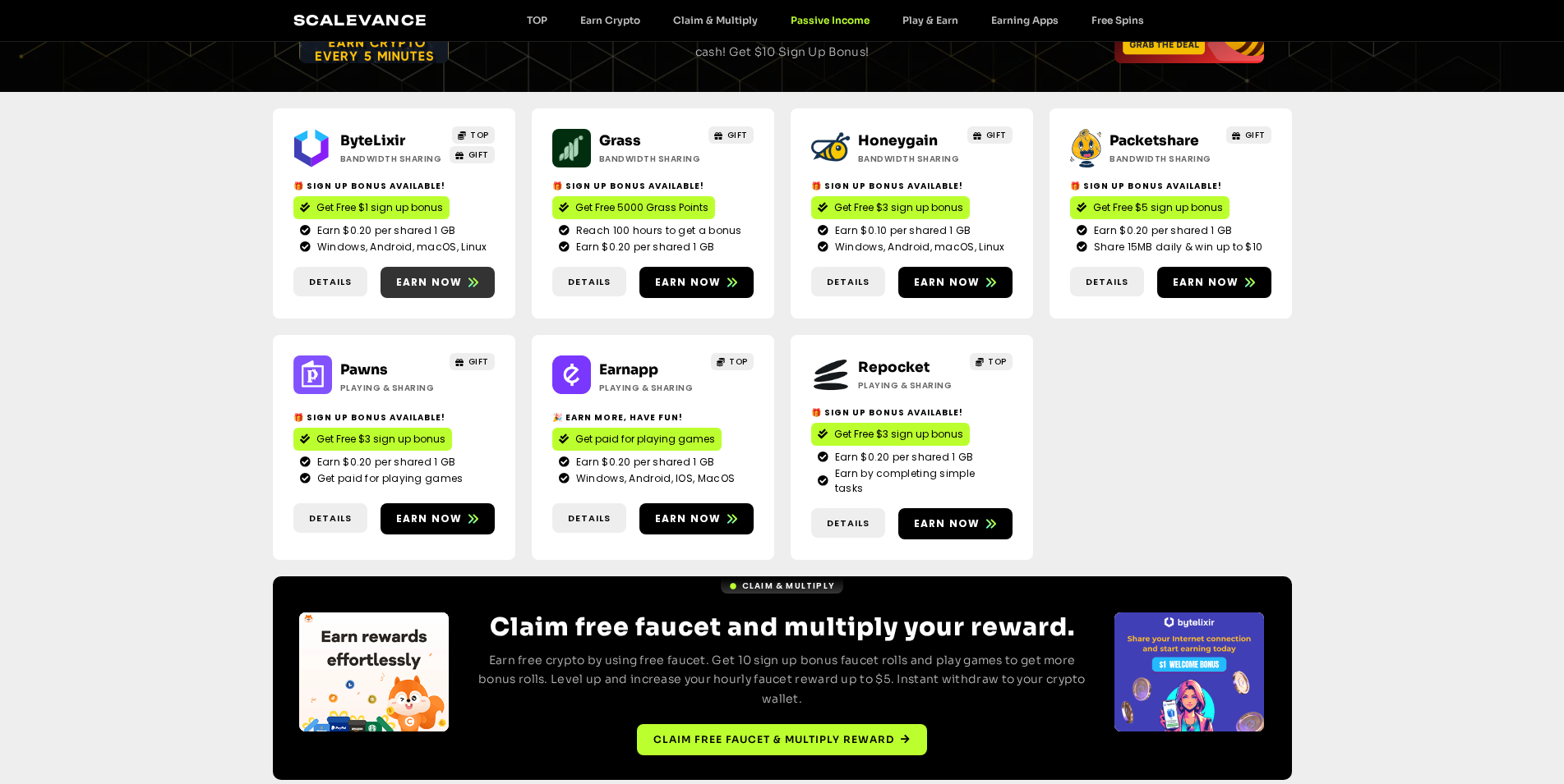
click at [438, 283] on span "Earn now" at bounding box center [429, 283] width 67 height 15
